Goal: Task Accomplishment & Management: Manage account settings

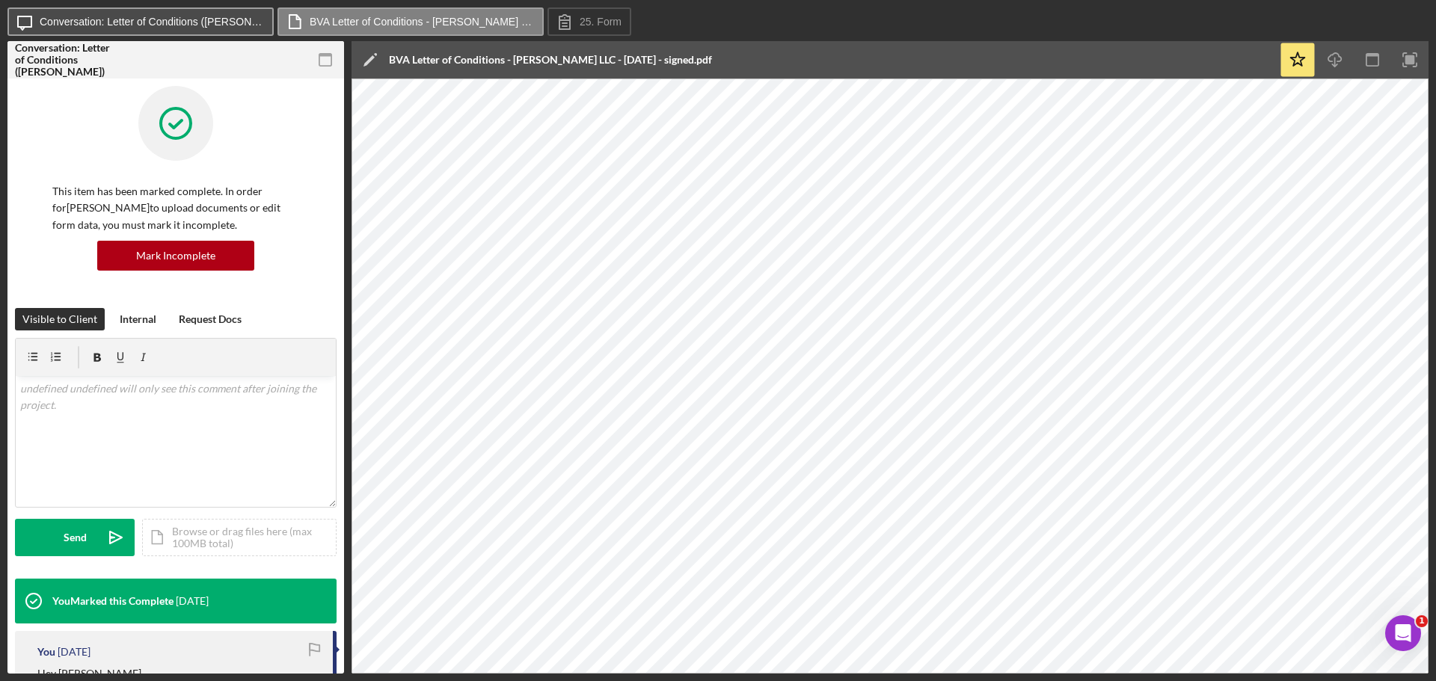
click at [182, 15] on button "Icon/Message Conversation: Letter of Conditions ([PERSON_NAME])" at bounding box center [140, 21] width 266 height 28
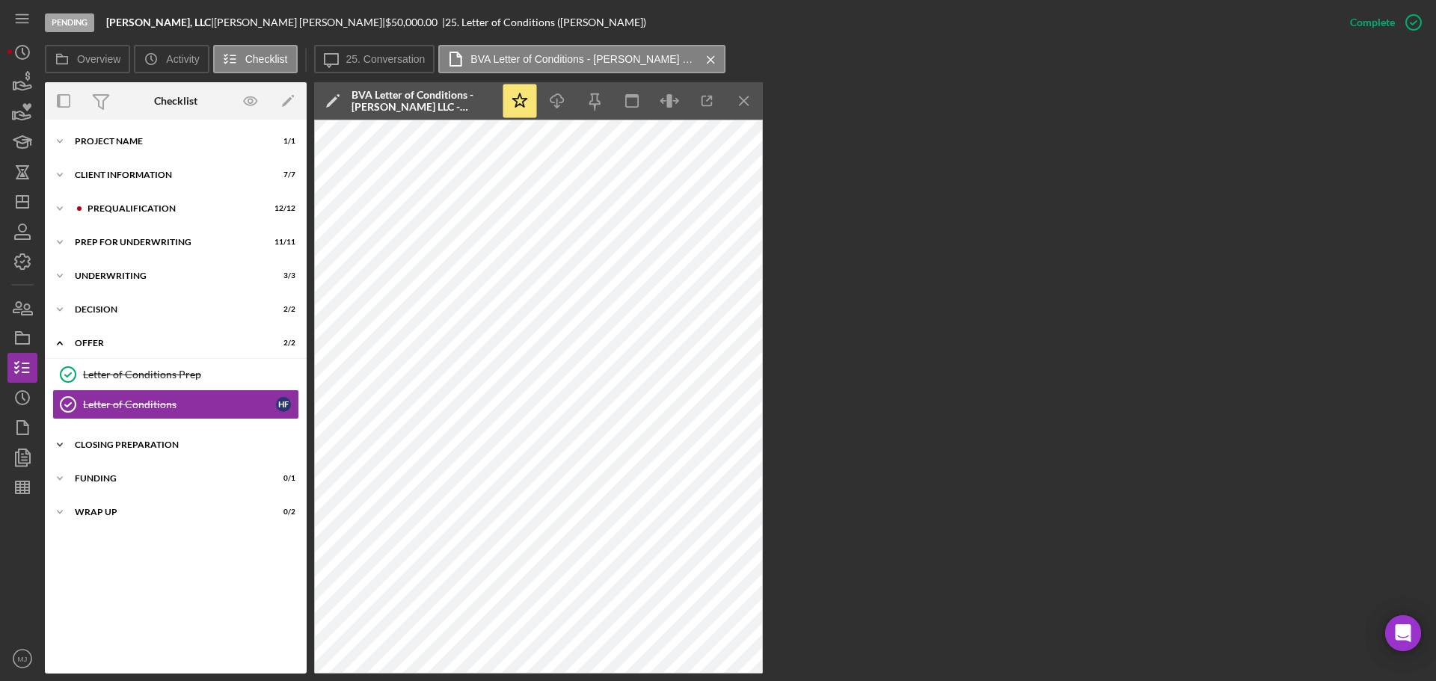
click at [126, 443] on div "Closing Preparation" at bounding box center [181, 444] width 213 height 9
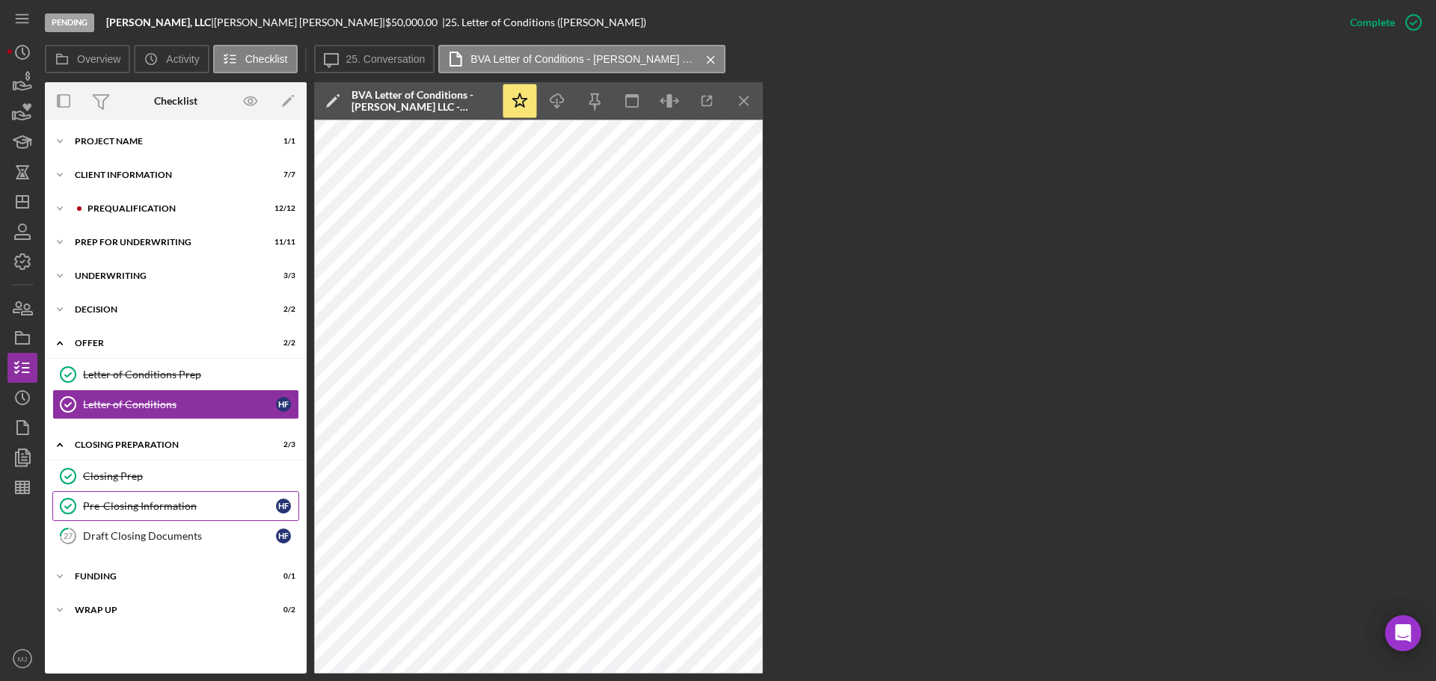
click at [129, 501] on div "Pre-Closing Information" at bounding box center [179, 506] width 193 height 12
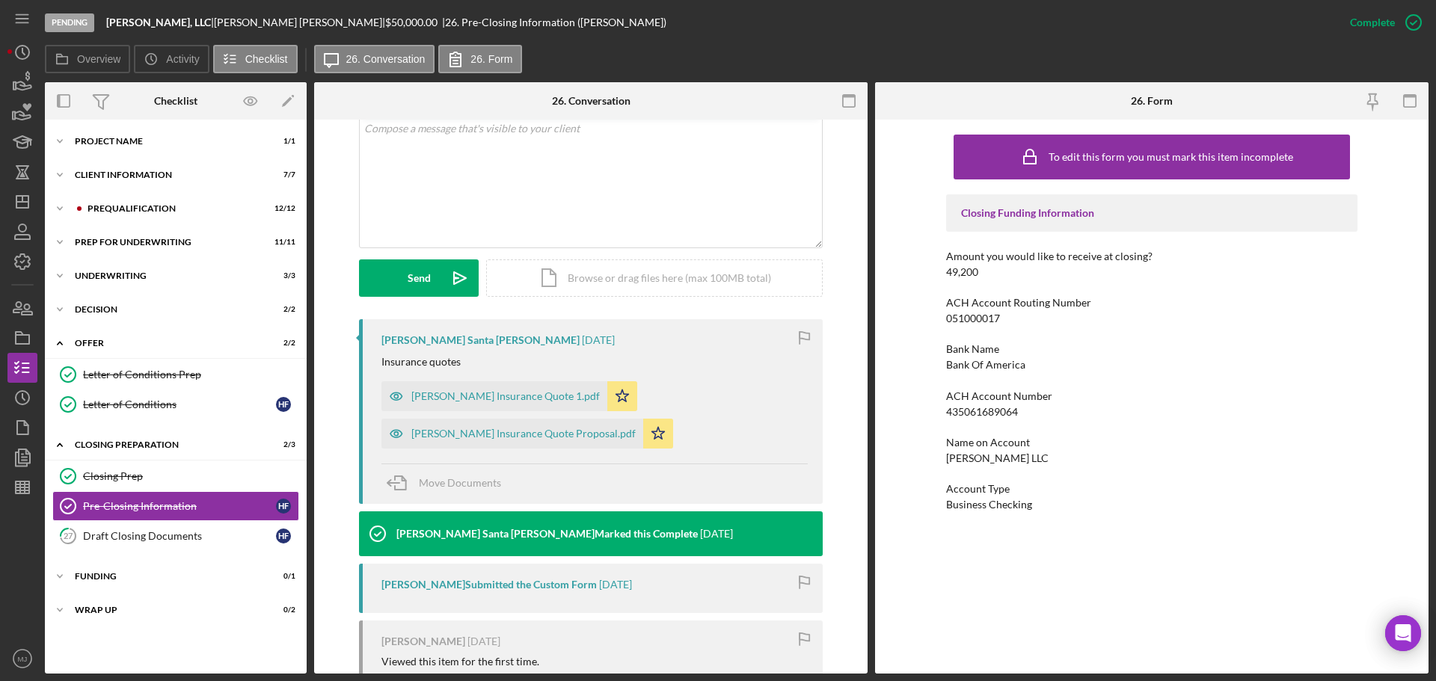
scroll to position [374, 0]
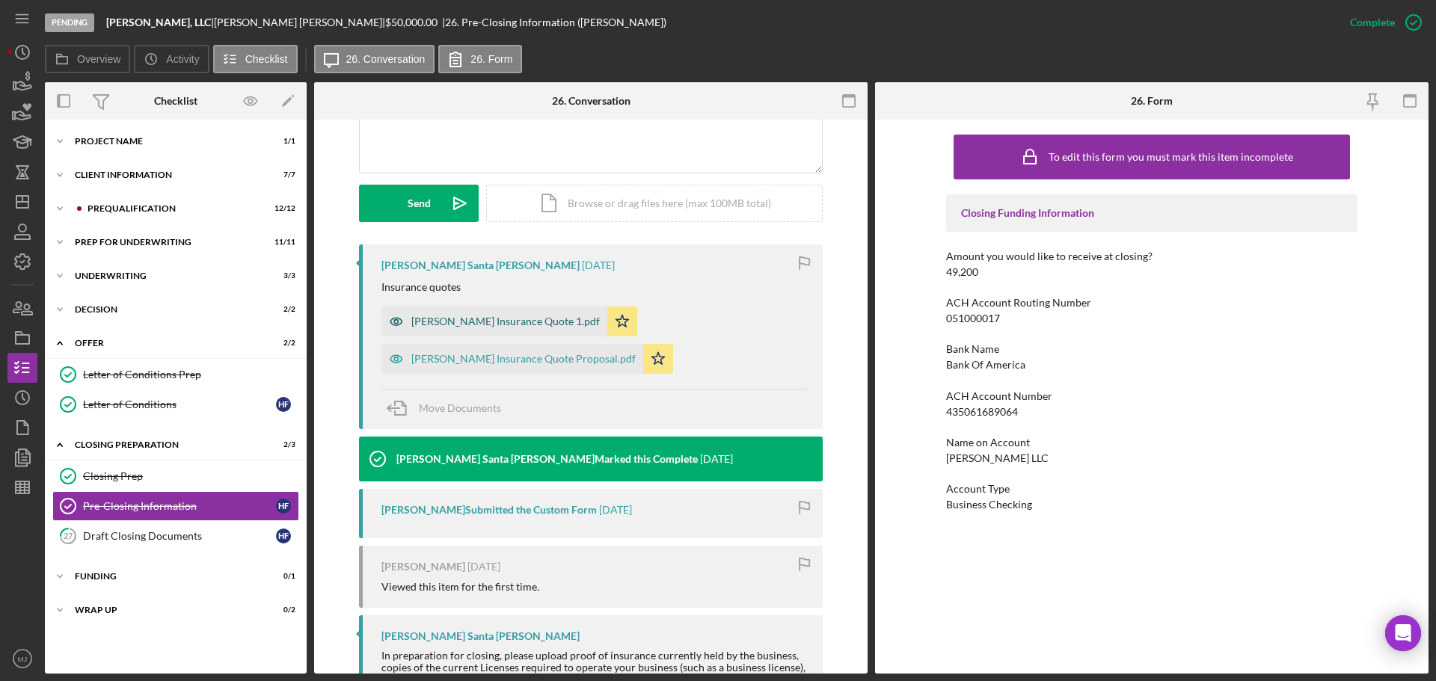
click at [413, 314] on div "[PERSON_NAME] Insurance Quote 1.pdf" at bounding box center [494, 322] width 226 height 30
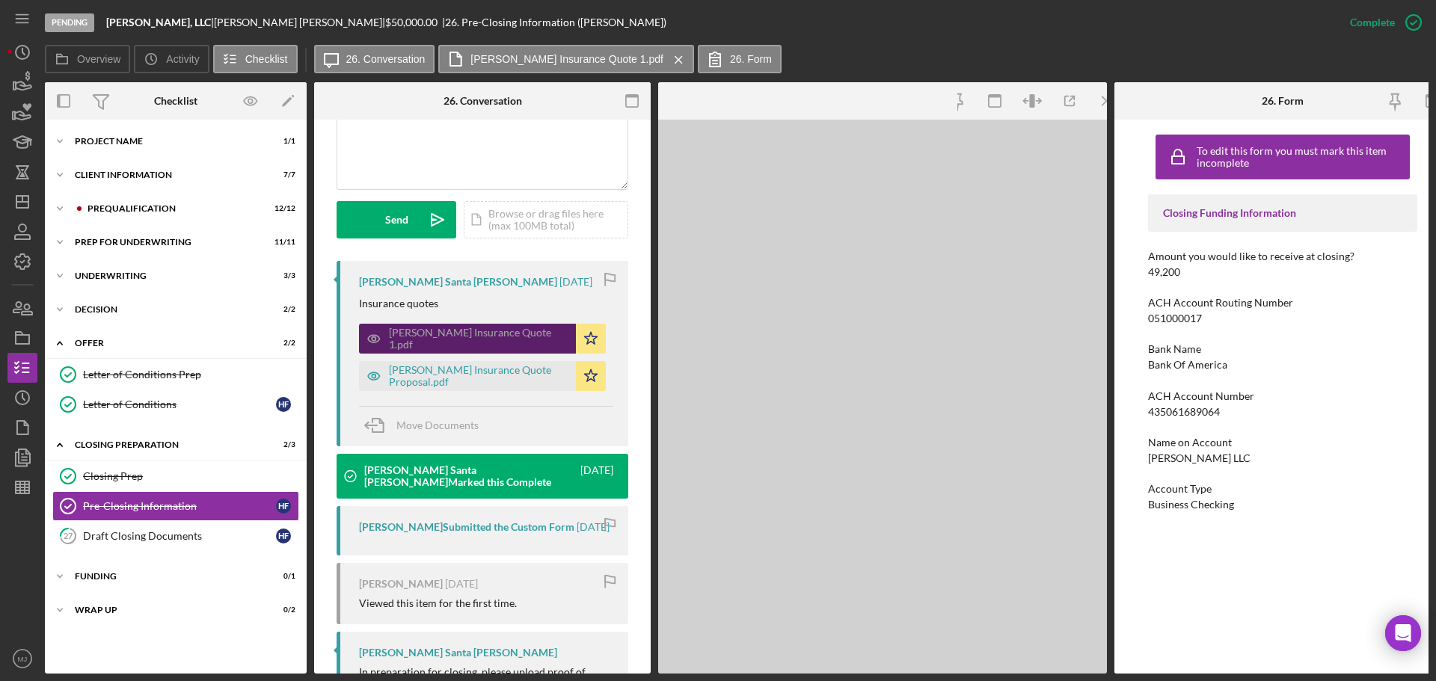
scroll to position [390, 0]
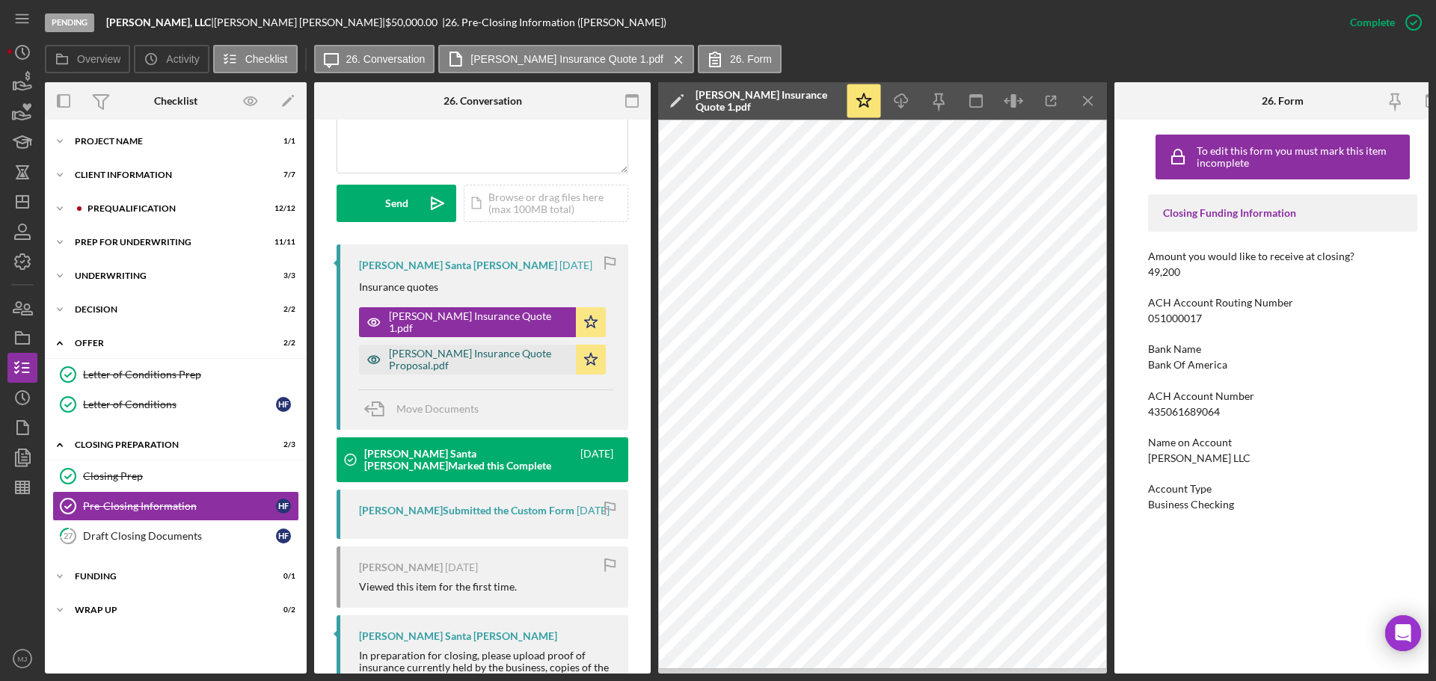
click at [509, 357] on div "[PERSON_NAME] Insurance Quote Proposal.pdf" at bounding box center [478, 360] width 179 height 24
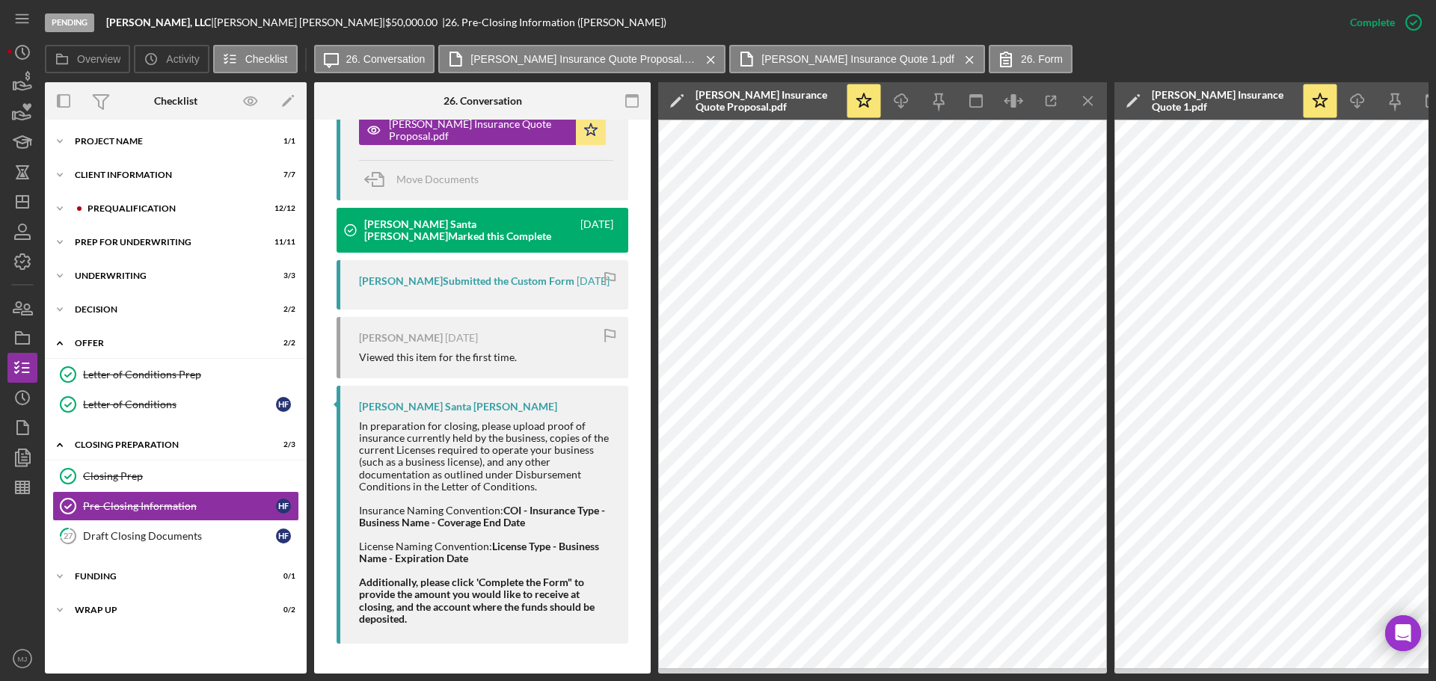
scroll to position [636, 0]
click at [172, 508] on div "Pre-Closing Information" at bounding box center [179, 506] width 193 height 12
click at [1081, 104] on icon "Icon/Menu Close" at bounding box center [1089, 102] width 34 height 34
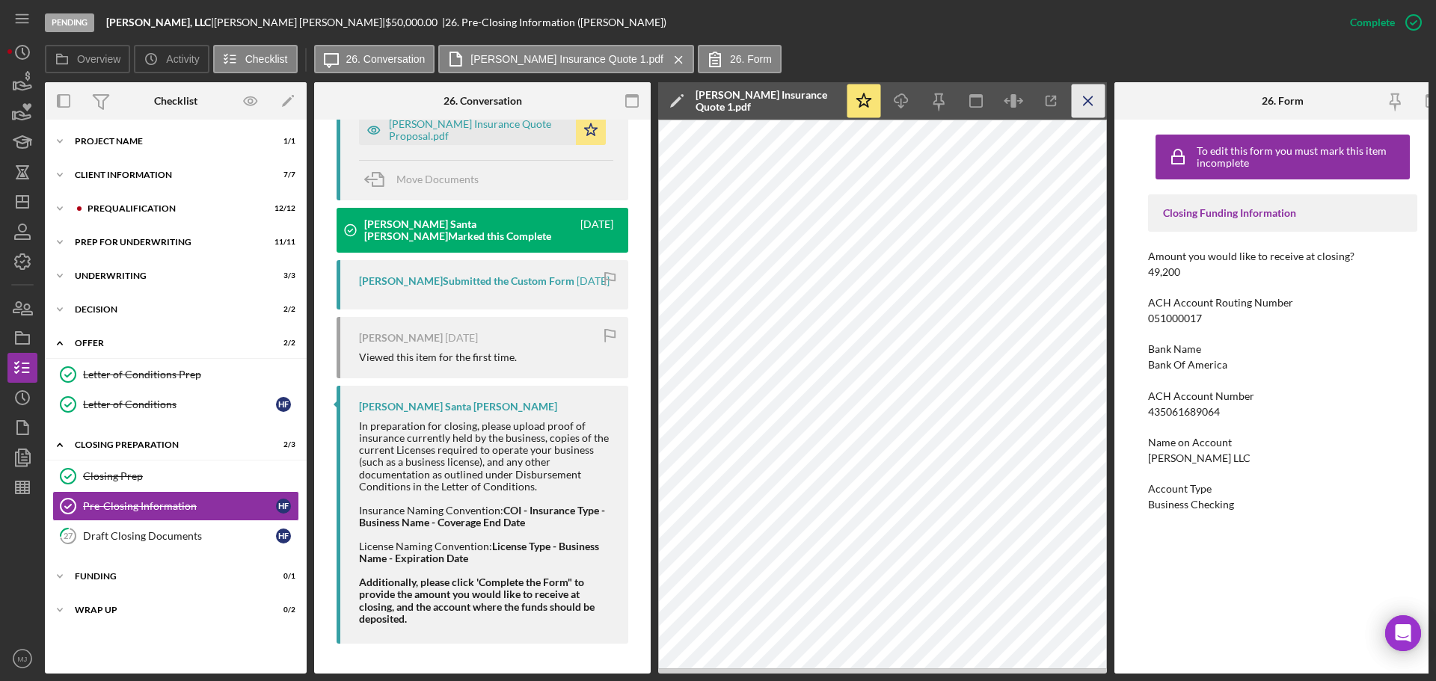
click at [1091, 111] on icon "Icon/Menu Close" at bounding box center [1089, 102] width 34 height 34
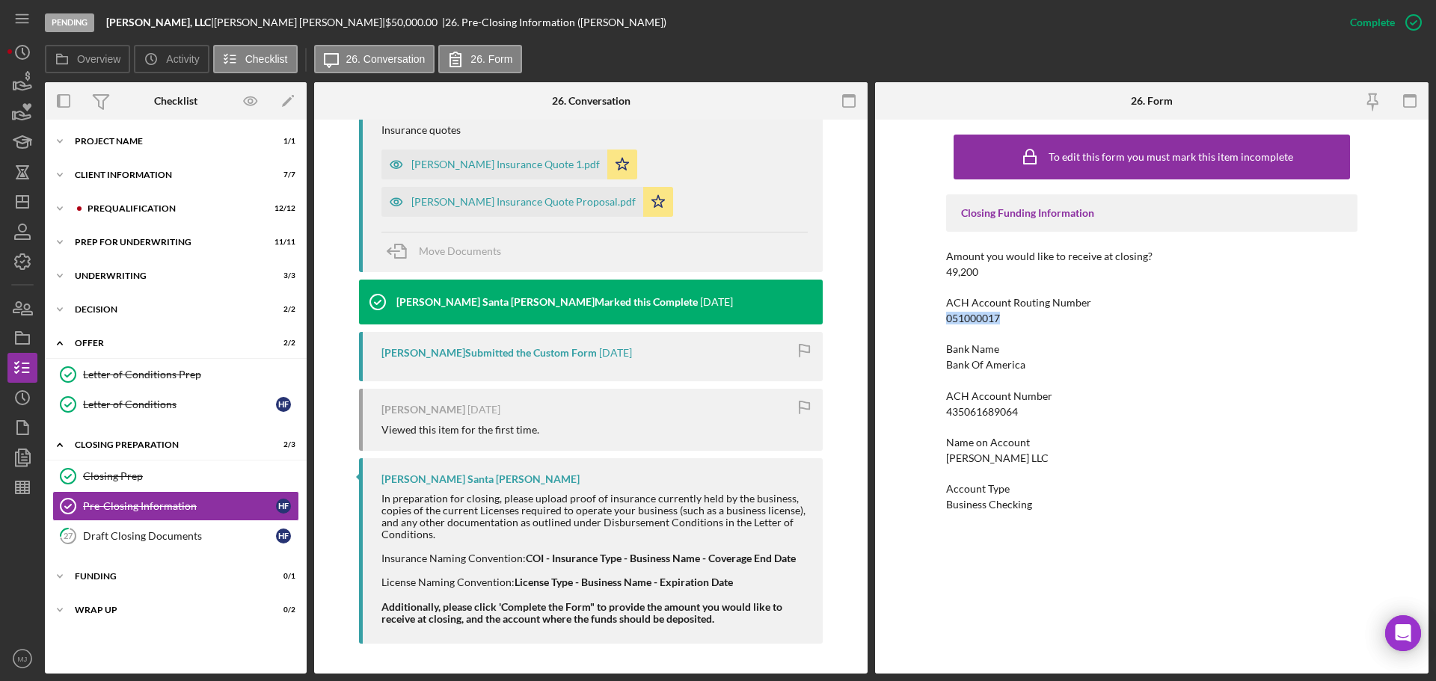
drag, startPoint x: 1025, startPoint y: 322, endPoint x: 923, endPoint y: 321, distance: 101.7
click at [923, 321] on div "To edit this form you must mark this item incomplete Closing Funding Informatio…" at bounding box center [1151, 397] width 553 height 554
copy div "051000017"
drag, startPoint x: 1025, startPoint y: 413, endPoint x: 939, endPoint y: 417, distance: 85.3
click at [939, 417] on div "To edit this form you must mark this item incomplete Closing Funding Informatio…" at bounding box center [1151, 397] width 553 height 554
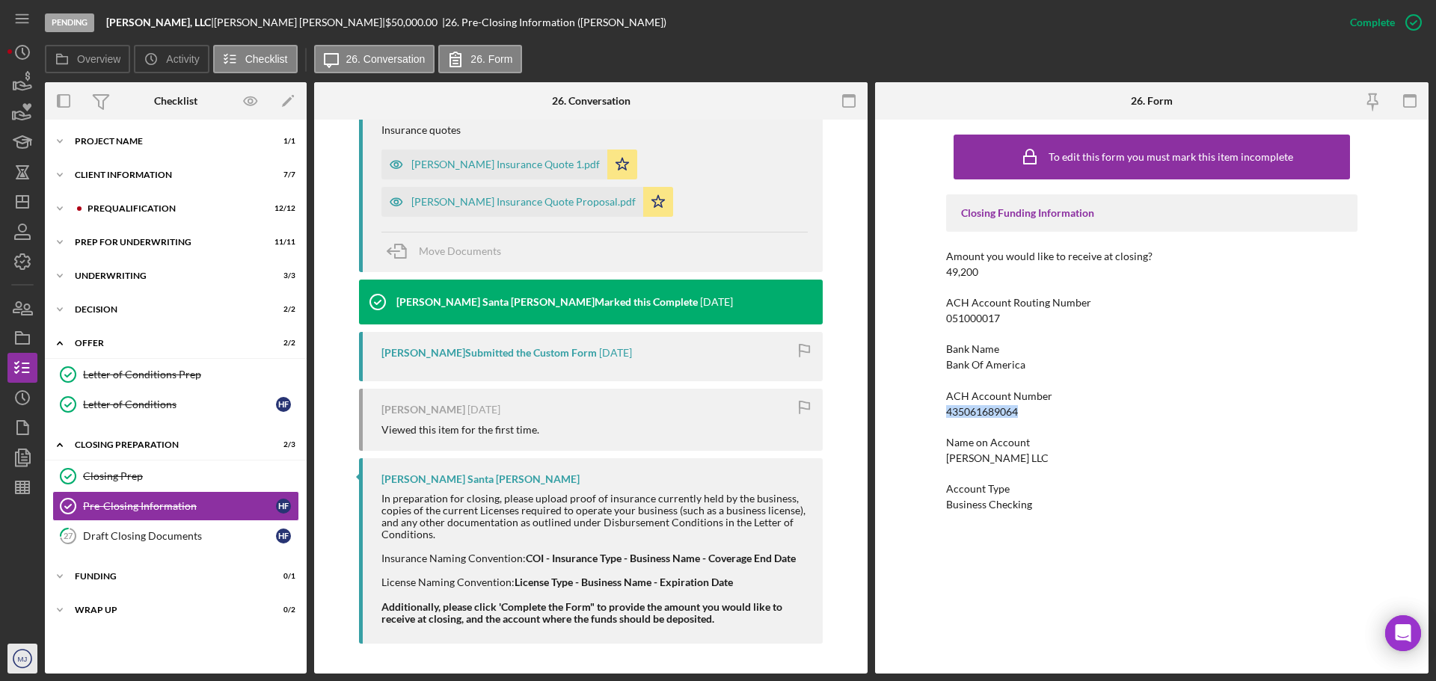
copy div "435061689064"
drag, startPoint x: 1040, startPoint y: 365, endPoint x: 939, endPoint y: 361, distance: 101.0
click at [939, 361] on div "To edit this form you must mark this item incomplete Closing Funding Informatio…" at bounding box center [1151, 397] width 553 height 554
copy div "Bank Of America"
drag, startPoint x: 1014, startPoint y: 458, endPoint x: 941, endPoint y: 458, distance: 73.3
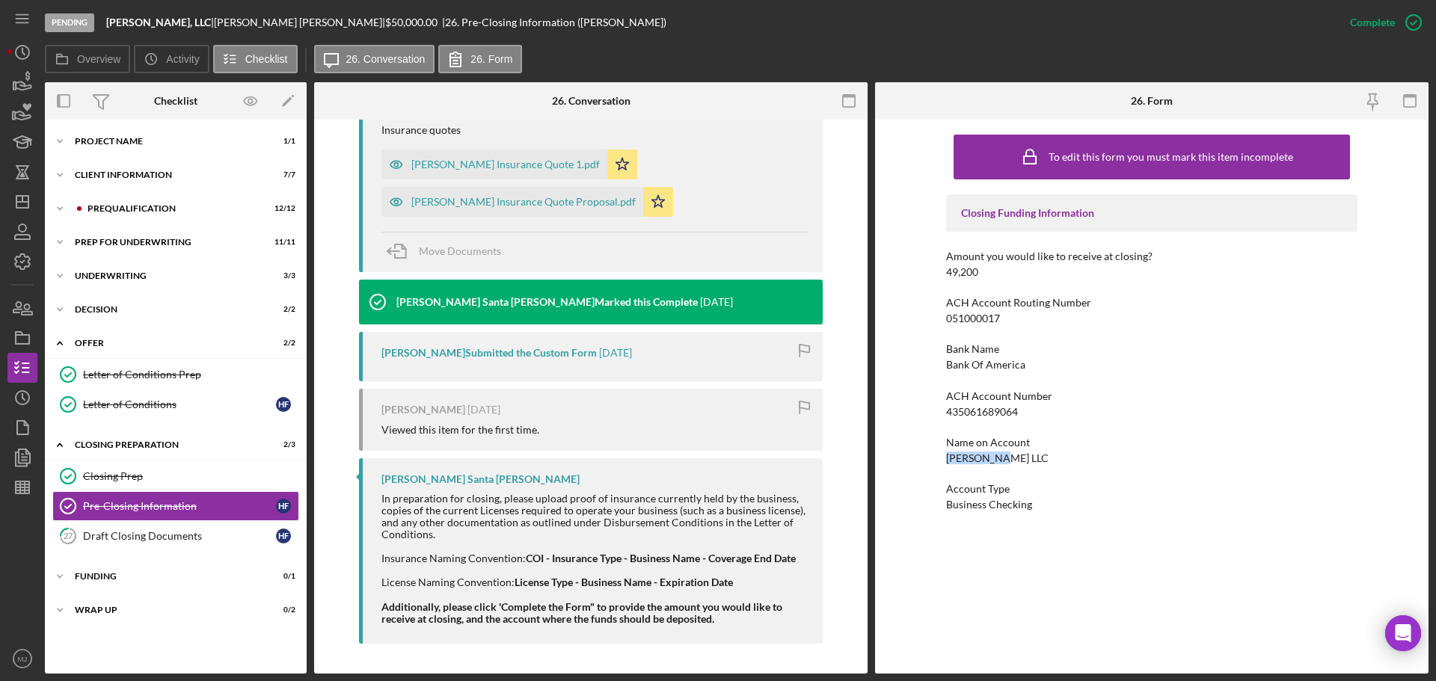
click at [941, 458] on div "To edit this form you must mark this item incomplete Closing Funding Informatio…" at bounding box center [1151, 397] width 553 height 554
copy div "[PERSON_NAME] LLC"
click at [605, 42] on div "Pending [PERSON_NAME], LLC | [PERSON_NAME] | $50,000.00 | 26. Pre-Closing Infor…" at bounding box center [690, 22] width 1290 height 45
click at [139, 530] on div "Draft Closing Documents" at bounding box center [179, 536] width 193 height 12
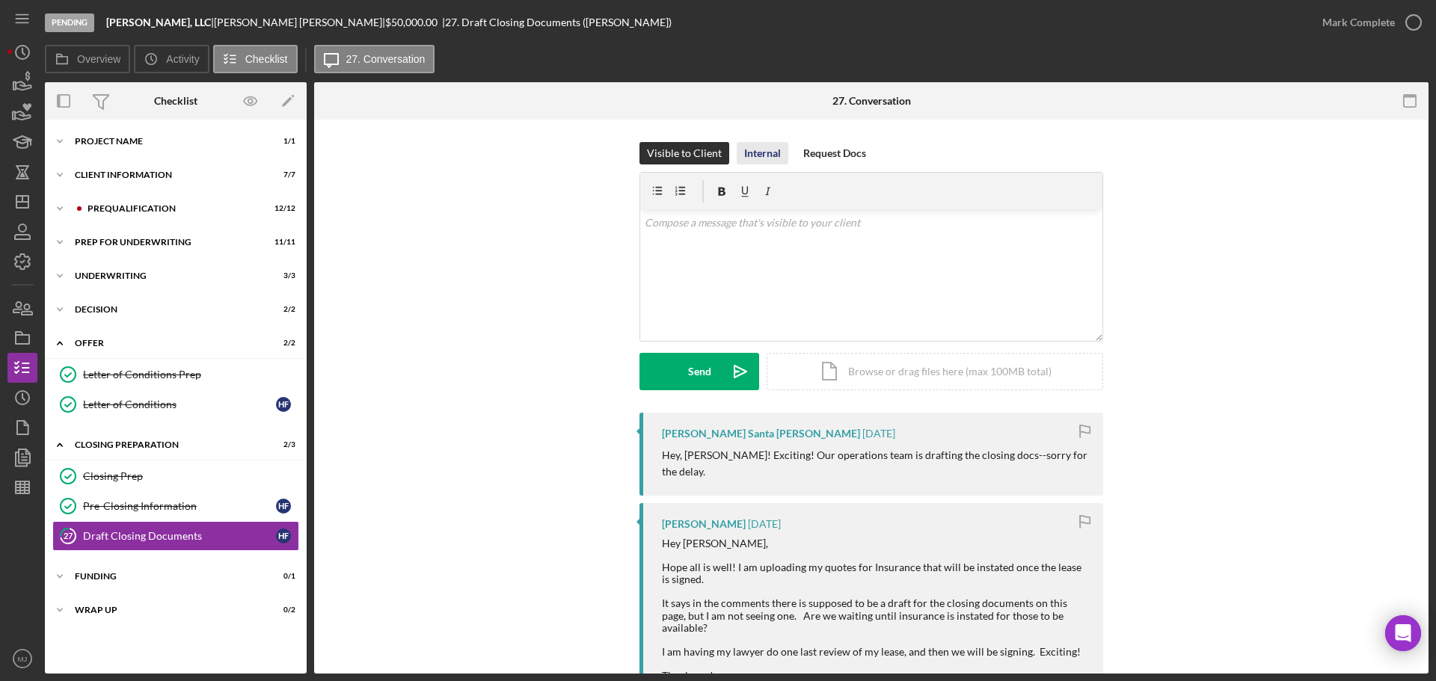
click at [761, 160] on div "Internal" at bounding box center [762, 153] width 37 height 22
